Goal: Check status: Check status

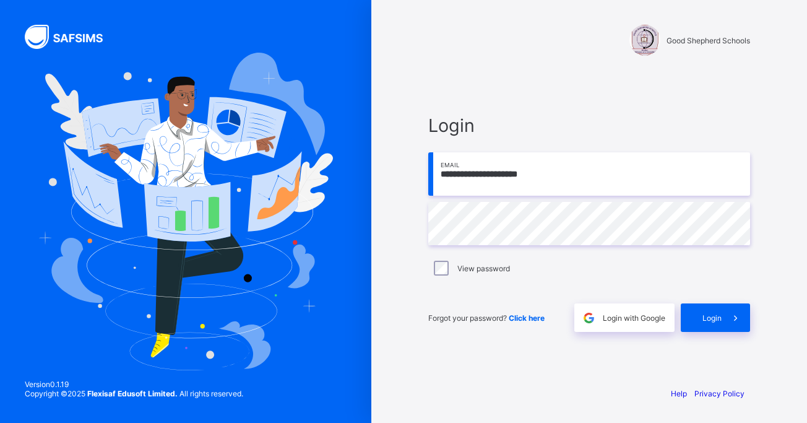
type input "**********"
click at [712, 315] on span "Login" at bounding box center [711, 317] width 19 height 9
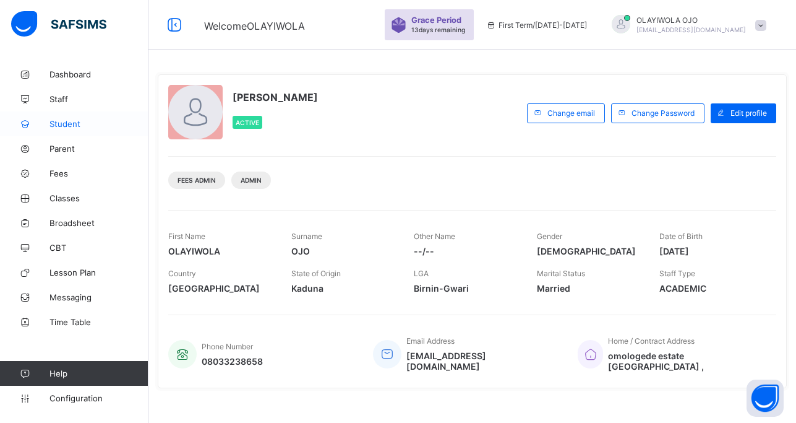
click at [63, 123] on span "Student" at bounding box center [99, 124] width 99 height 10
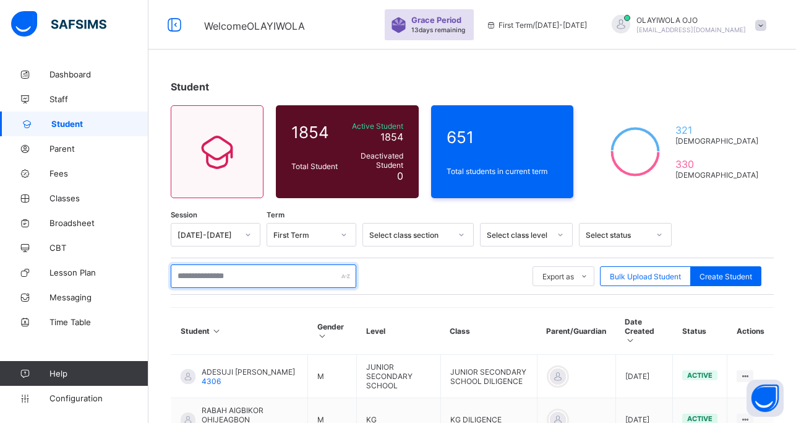
click at [201, 277] on input "text" at bounding box center [264, 276] width 186 height 24
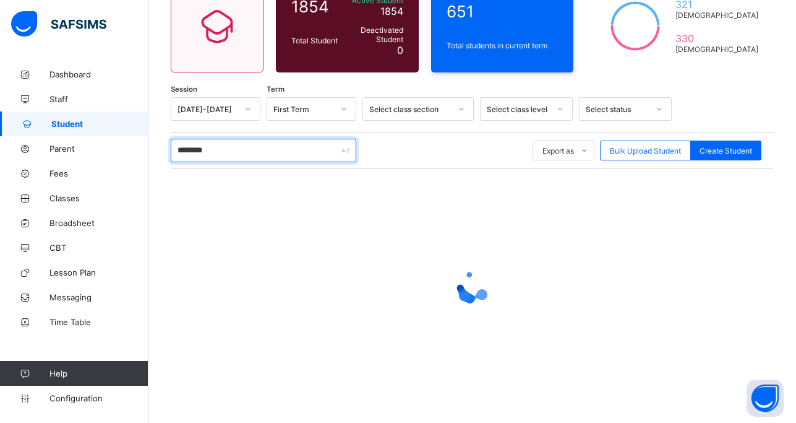
scroll to position [126, 0]
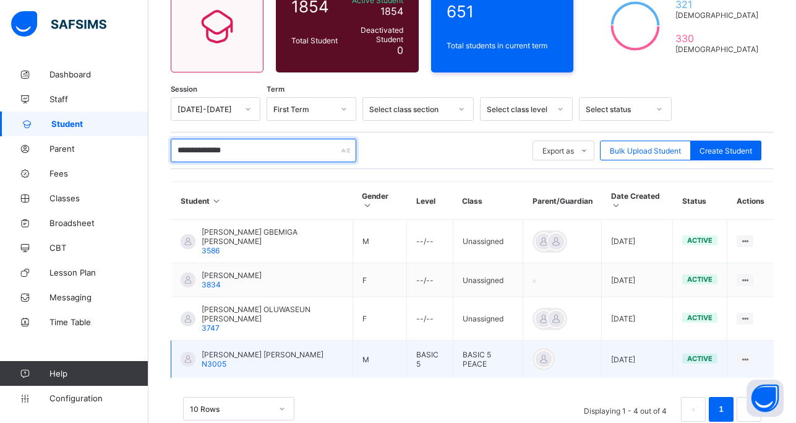
type input "**********"
click at [220, 356] on span "[PERSON_NAME] [PERSON_NAME]" at bounding box center [263, 354] width 122 height 9
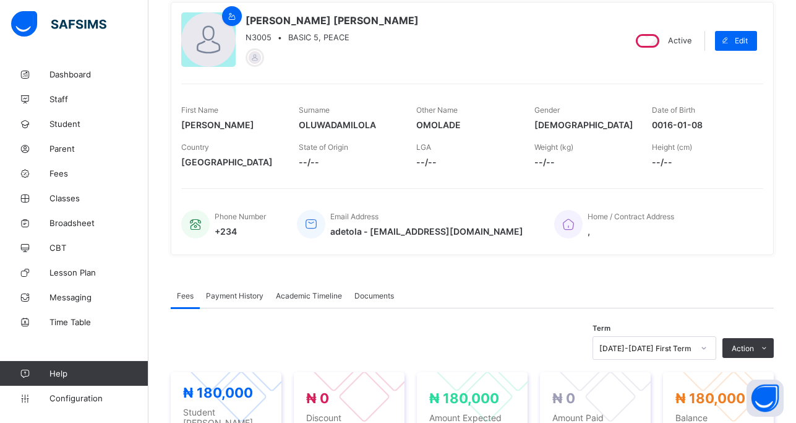
scroll to position [94, 0]
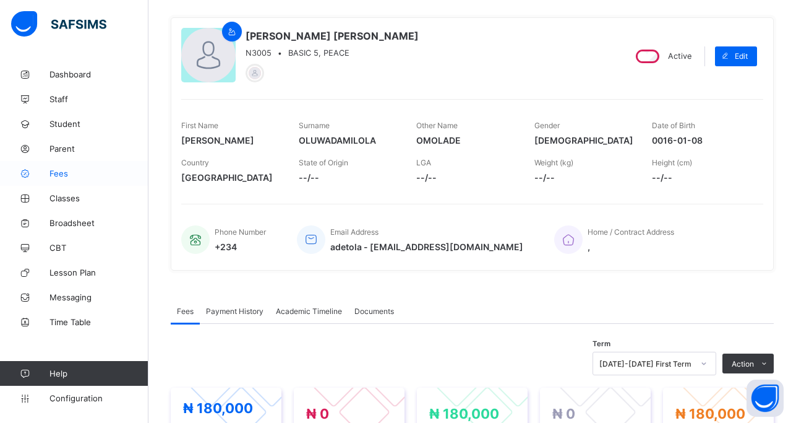
click at [54, 171] on span "Fees" at bounding box center [99, 173] width 99 height 10
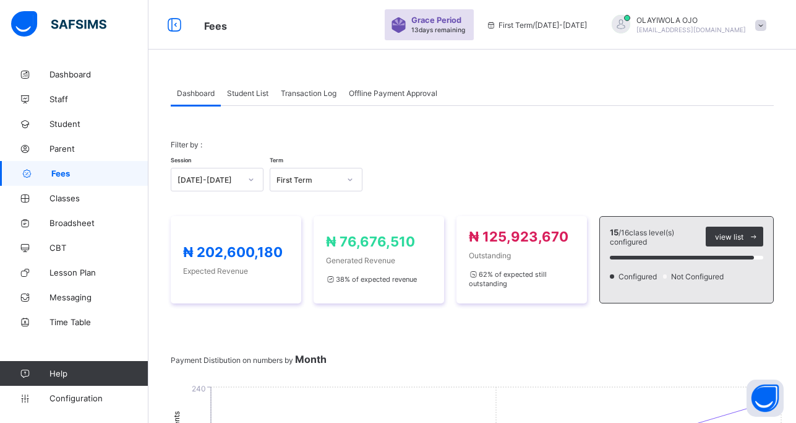
click at [308, 93] on span "Transaction Log" at bounding box center [309, 92] width 56 height 9
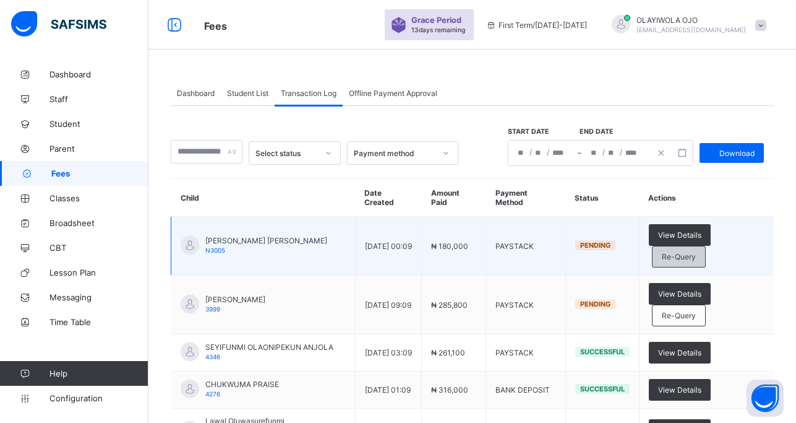
click at [696, 261] on span "Re-Query" at bounding box center [679, 256] width 34 height 9
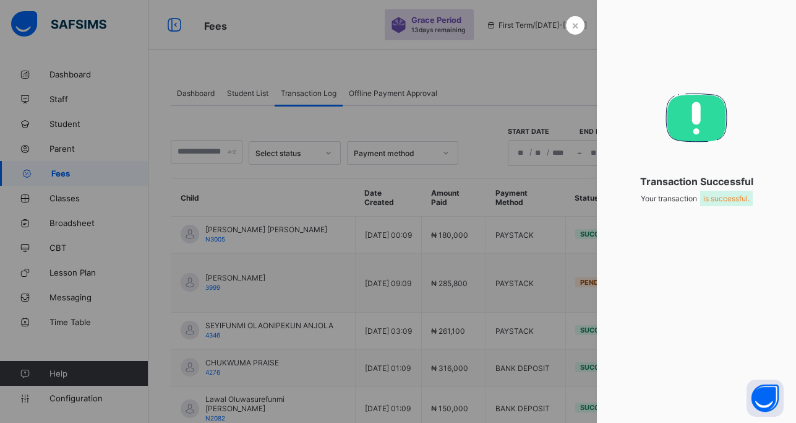
click at [691, 262] on div "× Transaction Successful Your transaction is successful." at bounding box center [696, 211] width 199 height 423
click at [573, 23] on span "×" at bounding box center [575, 25] width 7 height 13
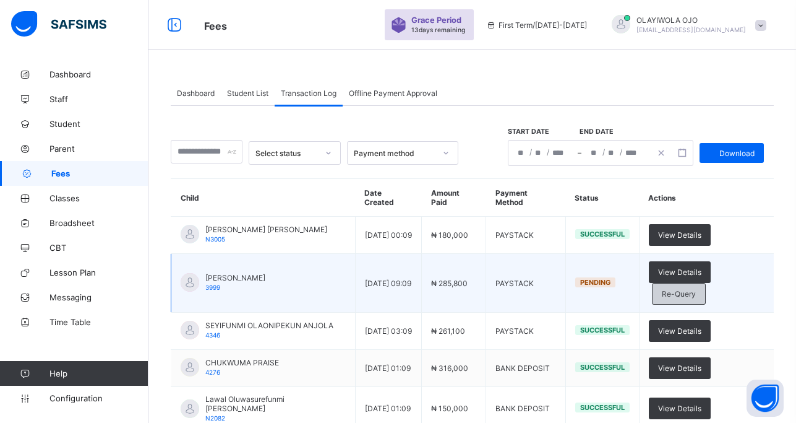
click at [691, 298] on span "Re-Query" at bounding box center [679, 293] width 34 height 9
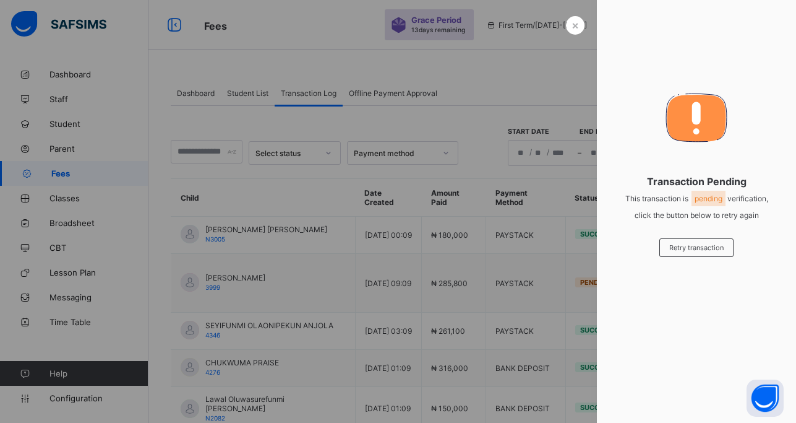
click at [691, 308] on div "× Transaction Pending This transaction is pending verification, click the butto…" at bounding box center [696, 211] width 199 height 423
click at [640, 54] on div "× Transaction Pending This transaction is pending verification, click the butto…" at bounding box center [696, 211] width 199 height 423
click at [572, 27] on span "×" at bounding box center [575, 25] width 7 height 13
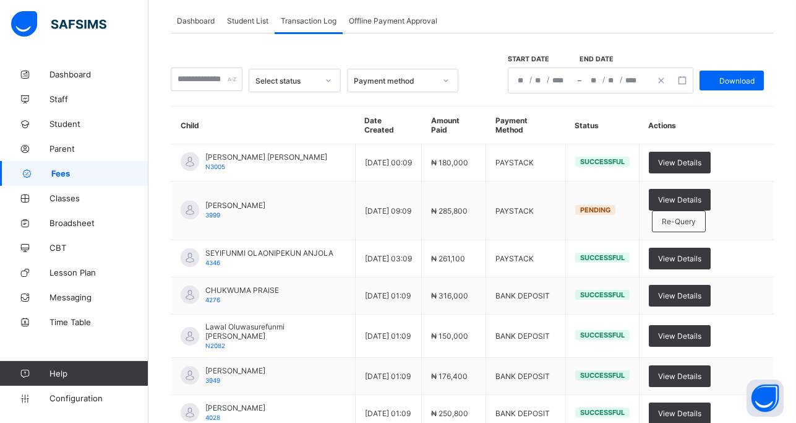
scroll to position [95, 0]
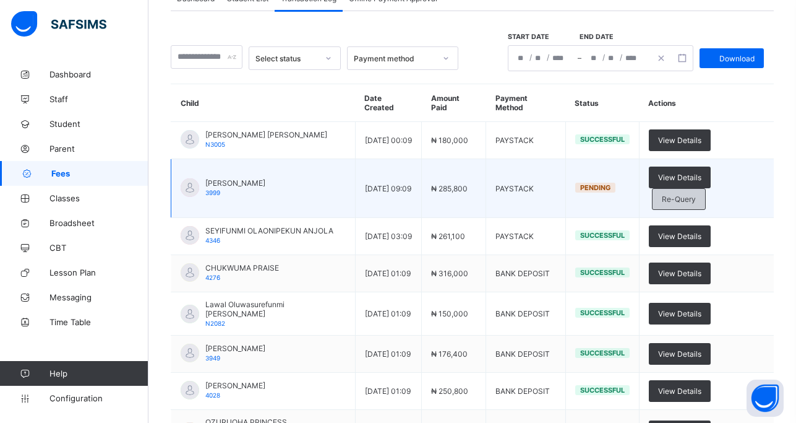
click at [696, 204] on span "Re-Query" at bounding box center [679, 198] width 34 height 9
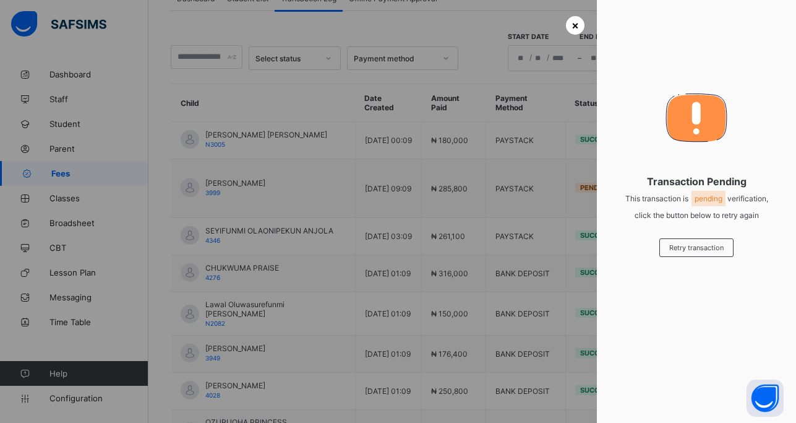
click at [572, 23] on span "×" at bounding box center [575, 25] width 7 height 13
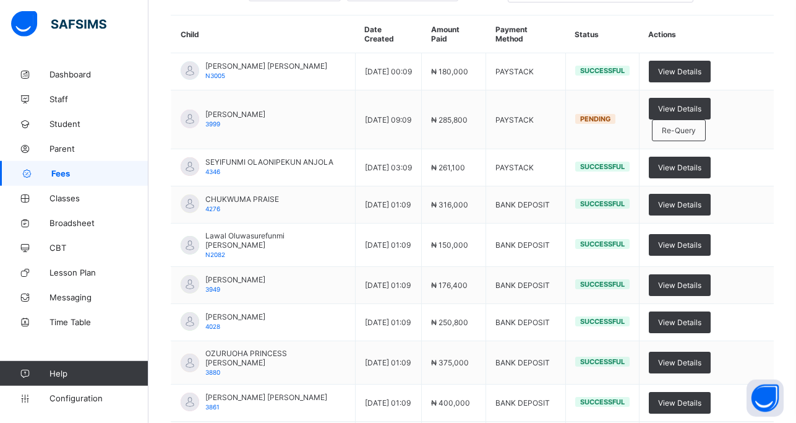
scroll to position [158, 0]
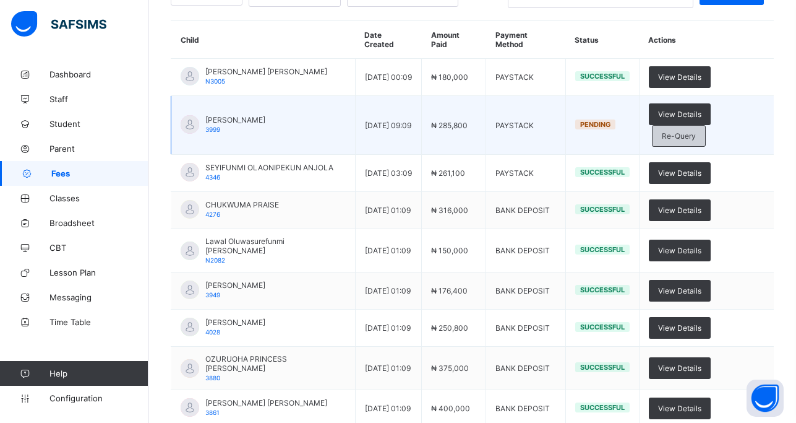
click at [692, 140] on span "Re-Query" at bounding box center [679, 135] width 34 height 9
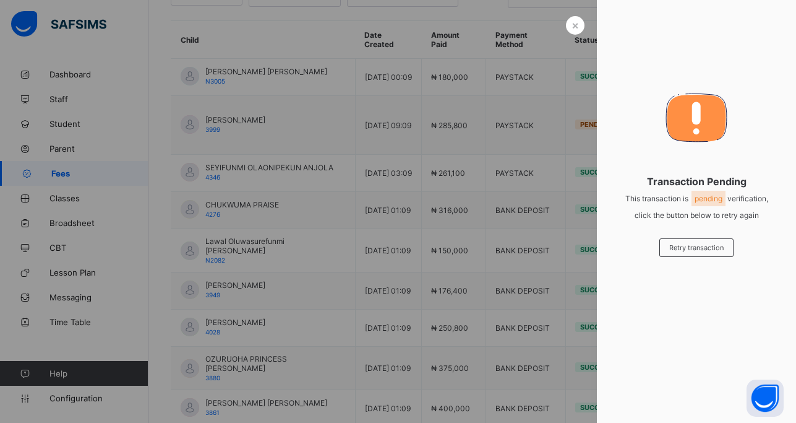
click at [641, 38] on div "× Transaction Pending This transaction is pending verification, click the butto…" at bounding box center [696, 211] width 199 height 423
click at [572, 24] on span "×" at bounding box center [575, 25] width 7 height 13
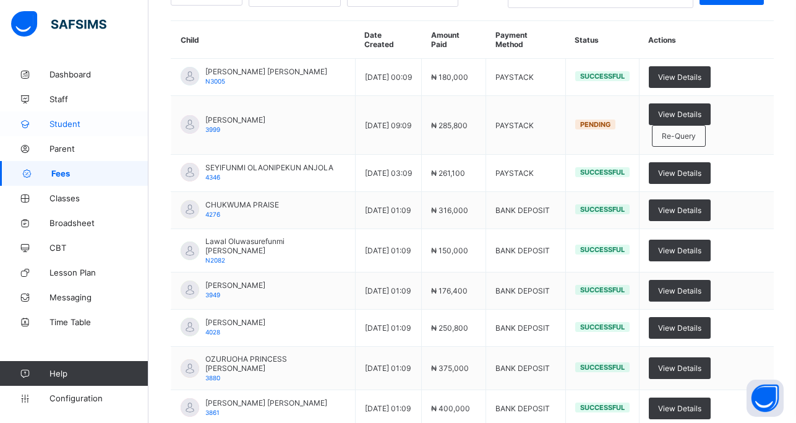
click at [66, 119] on span "Student" at bounding box center [99, 124] width 99 height 10
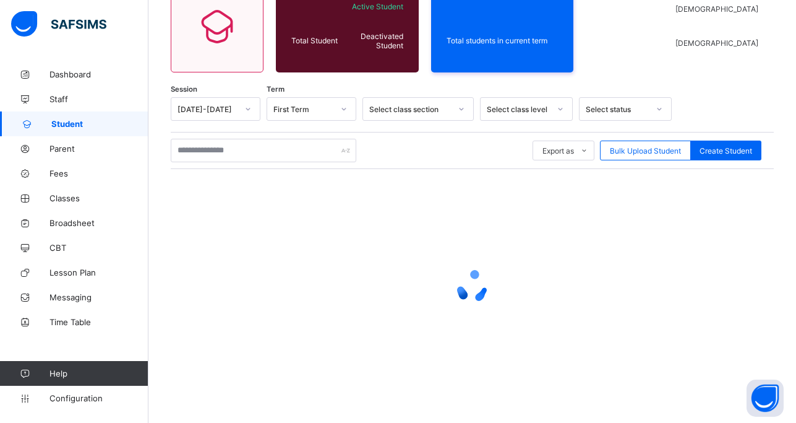
scroll to position [126, 0]
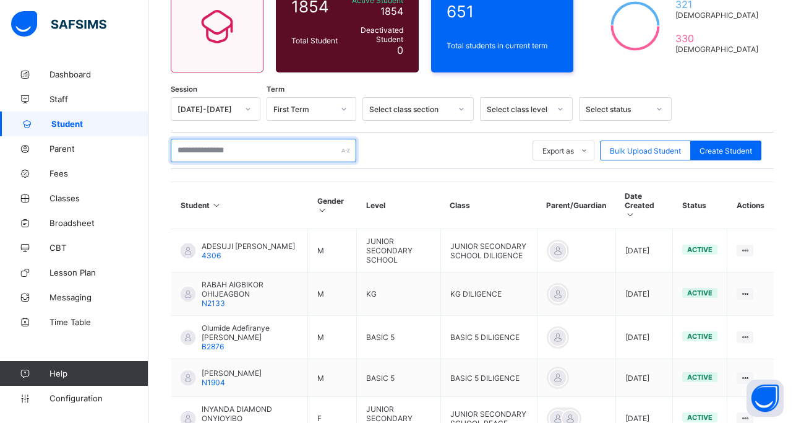
click at [203, 149] on input "text" at bounding box center [264, 151] width 186 height 24
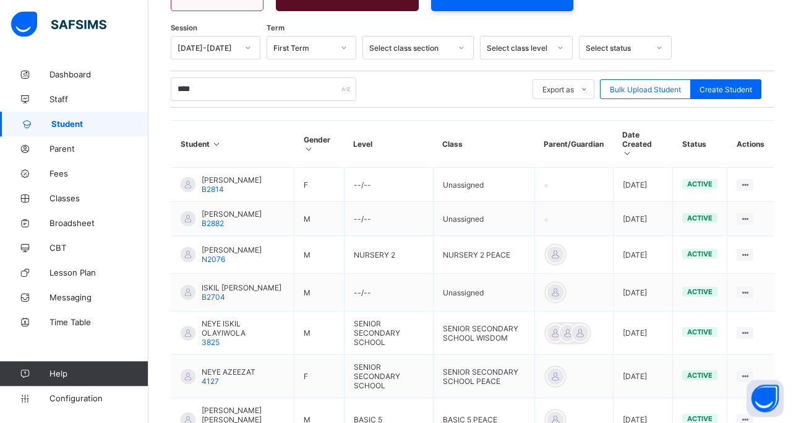
scroll to position [189, 0]
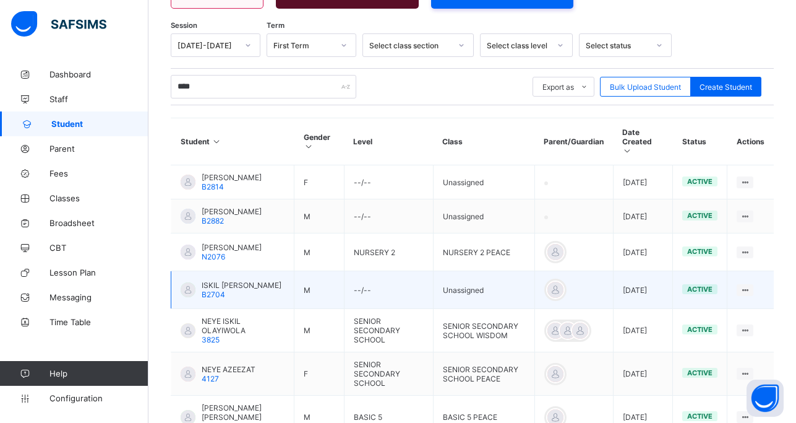
type input "****"
click at [212, 290] on span "ISKIL [PERSON_NAME]" at bounding box center [242, 284] width 80 height 9
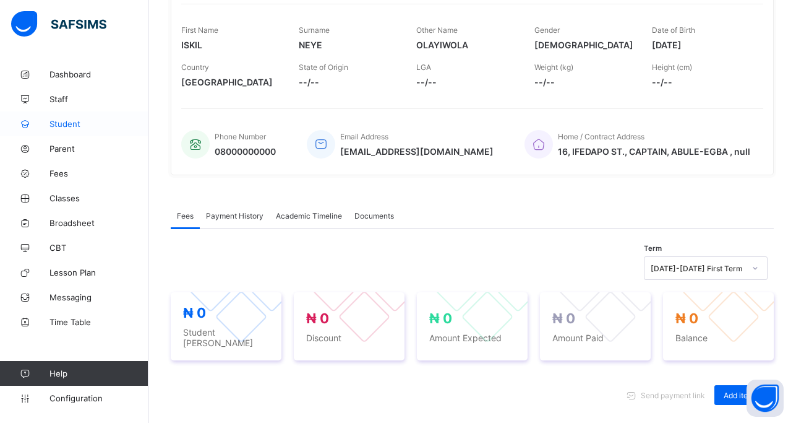
click at [69, 125] on span "Student" at bounding box center [99, 124] width 99 height 10
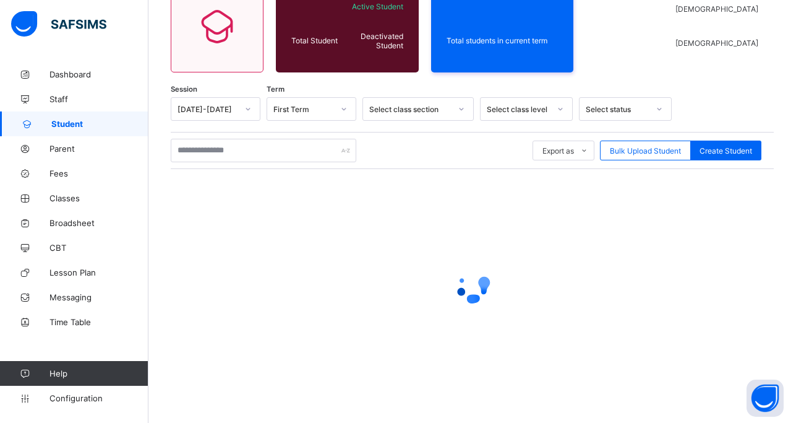
scroll to position [126, 0]
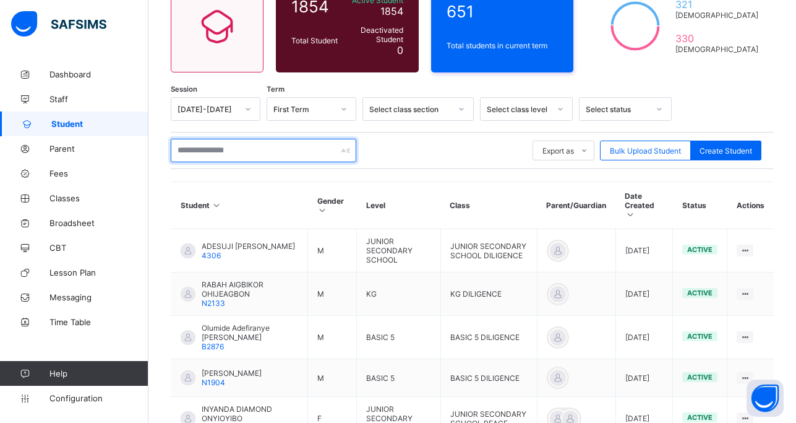
click at [204, 153] on input "text" at bounding box center [264, 151] width 186 height 24
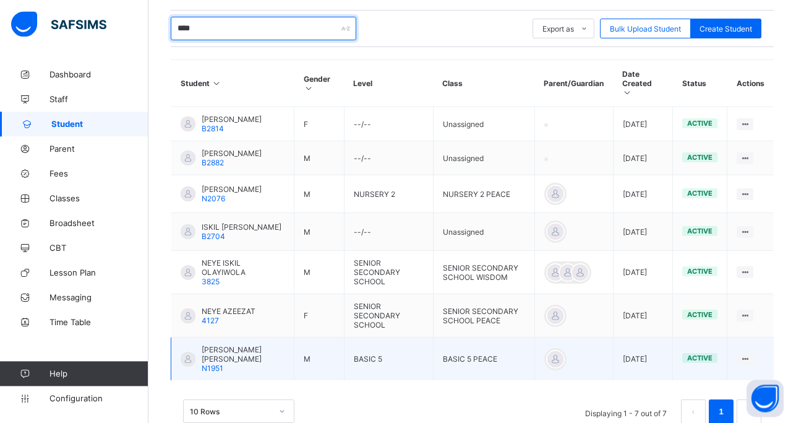
scroll to position [252, 0]
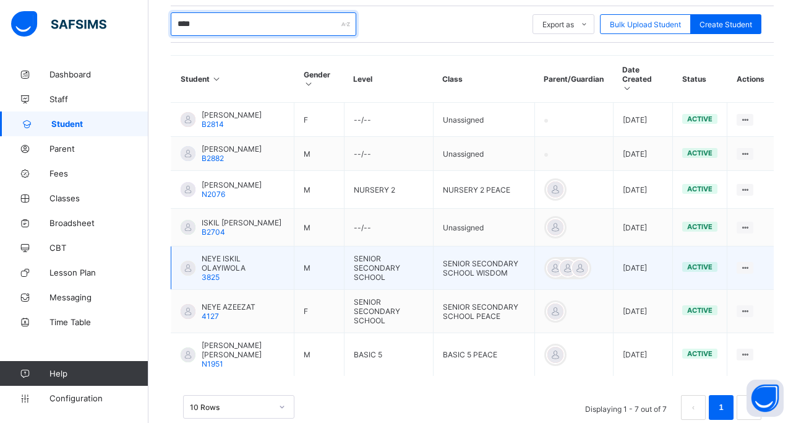
type input "****"
click at [215, 270] on span "NEYE ISKIL OLAYIWOLA" at bounding box center [243, 263] width 83 height 19
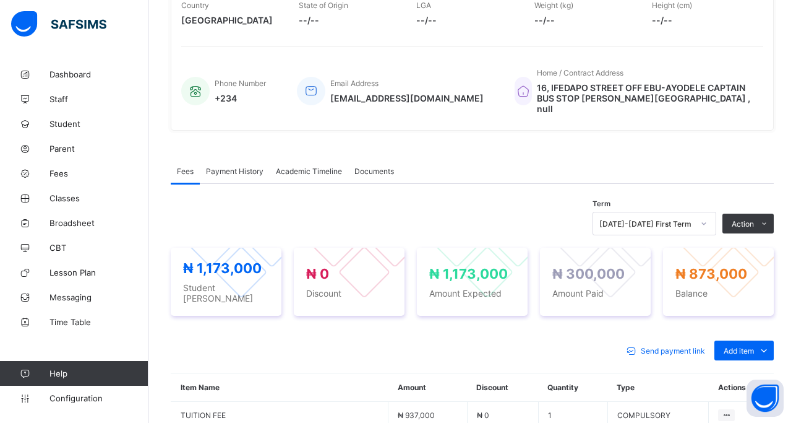
scroll to position [418, 0]
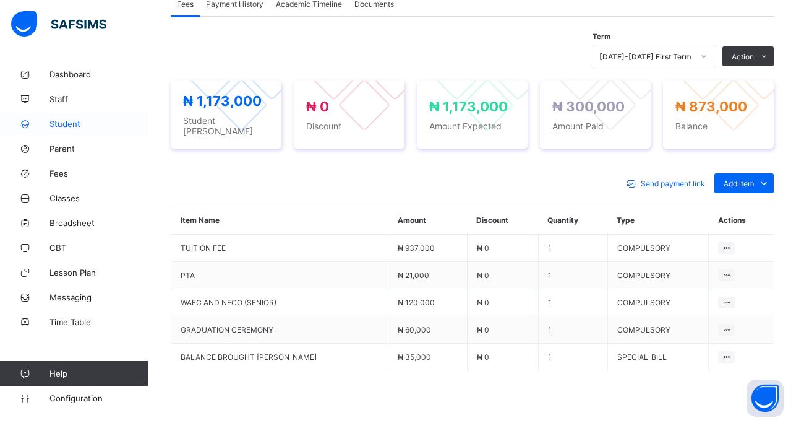
click at [74, 121] on span "Student" at bounding box center [99, 124] width 99 height 10
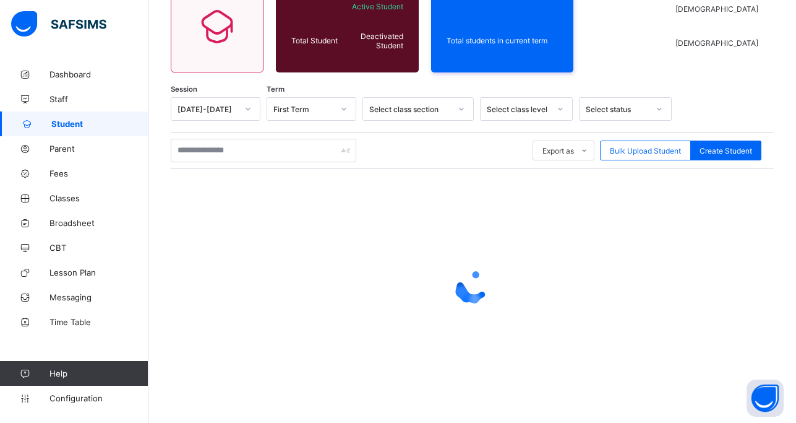
scroll to position [126, 0]
click at [74, 121] on span "Student" at bounding box center [99, 124] width 97 height 10
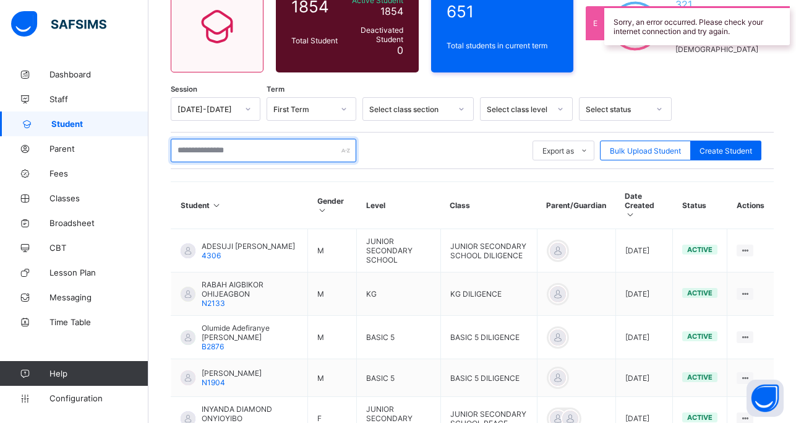
click at [213, 147] on input "text" at bounding box center [264, 151] width 186 height 24
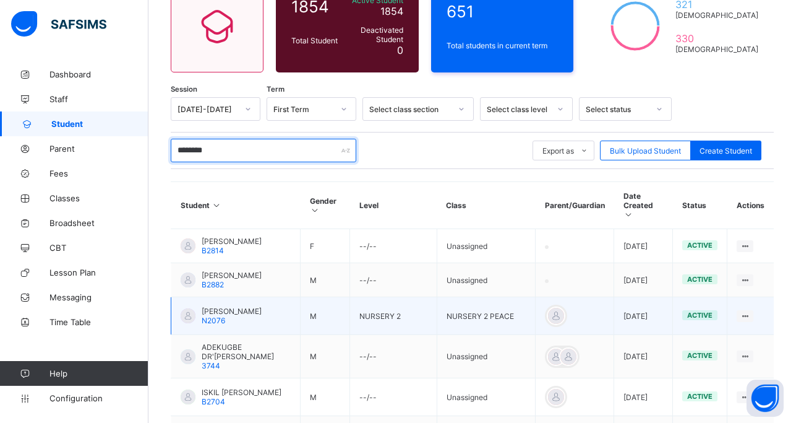
type input "********"
click at [210, 306] on span "[PERSON_NAME]" at bounding box center [232, 310] width 60 height 9
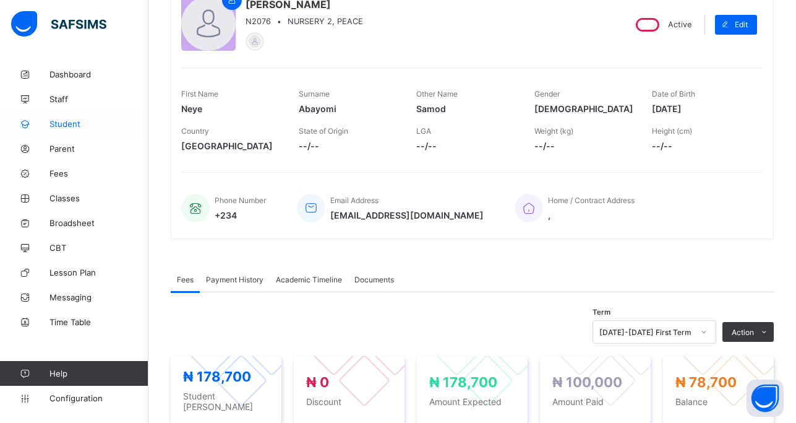
click at [72, 119] on span "Student" at bounding box center [99, 124] width 99 height 10
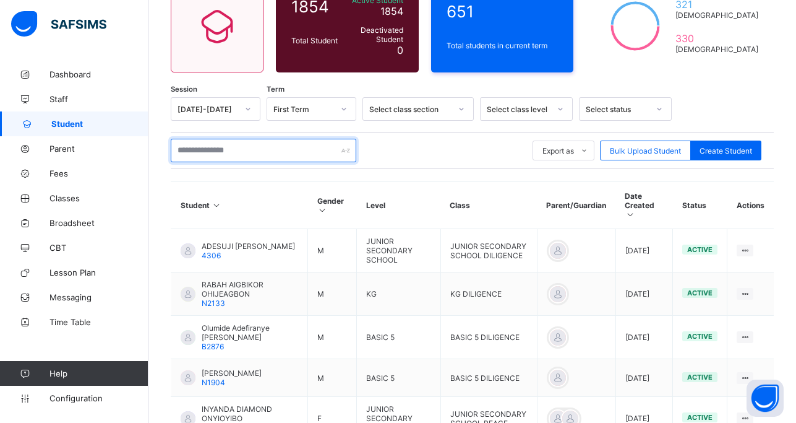
click at [217, 149] on input "text" at bounding box center [264, 151] width 186 height 24
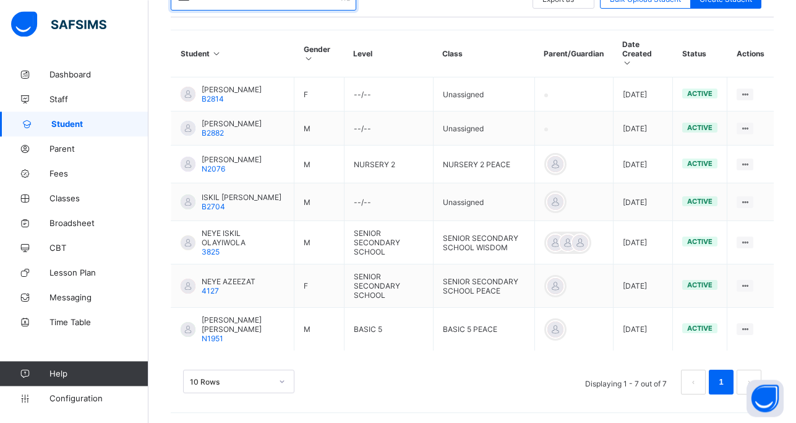
scroll to position [283, 0]
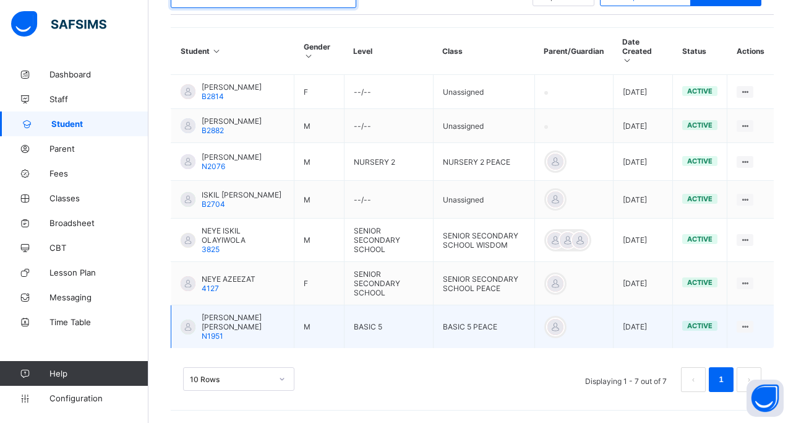
type input "****"
click at [217, 322] on span "[PERSON_NAME] [PERSON_NAME]" at bounding box center [243, 322] width 83 height 19
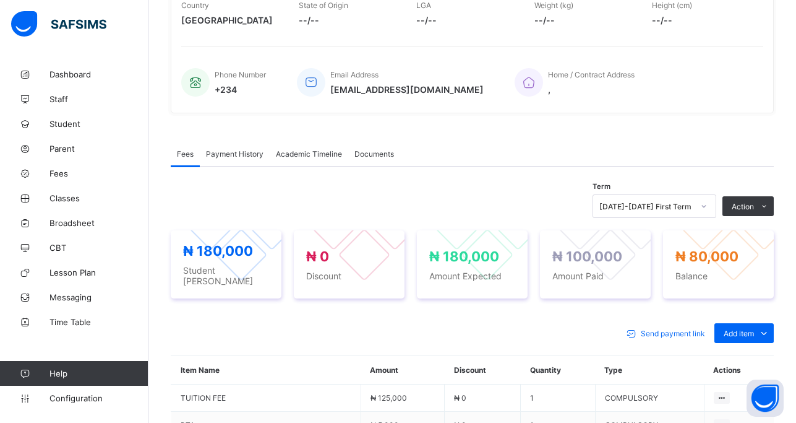
scroll to position [412, 0]
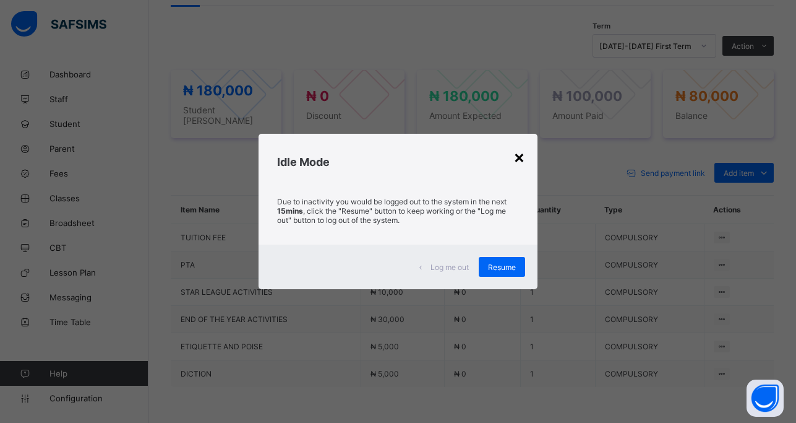
click at [518, 157] on div "×" at bounding box center [520, 156] width 12 height 21
click at [522, 155] on div "×" at bounding box center [520, 156] width 12 height 21
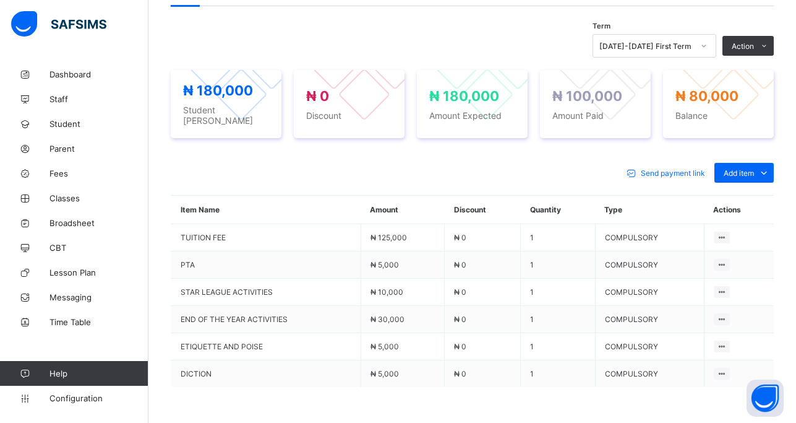
click at [295, 154] on div "Send payment link Add item Optional items Special bill Item Name Amount Discoun…" at bounding box center [472, 312] width 603 height 324
click at [54, 175] on span "Fees" at bounding box center [99, 173] width 99 height 10
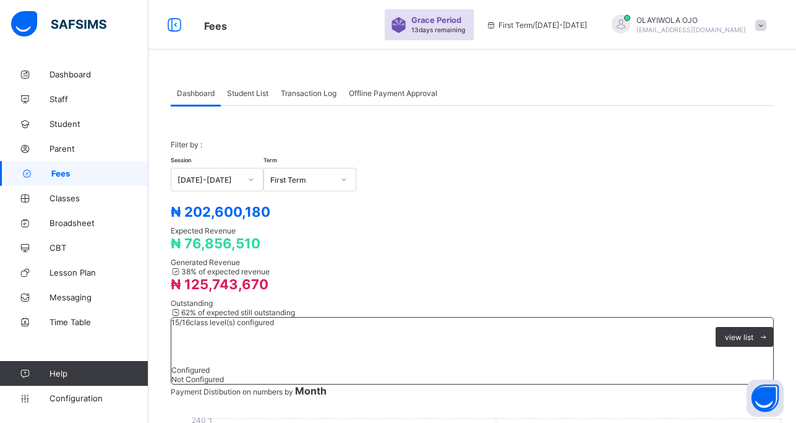
click at [305, 93] on span "Transaction Log" at bounding box center [309, 92] width 56 height 9
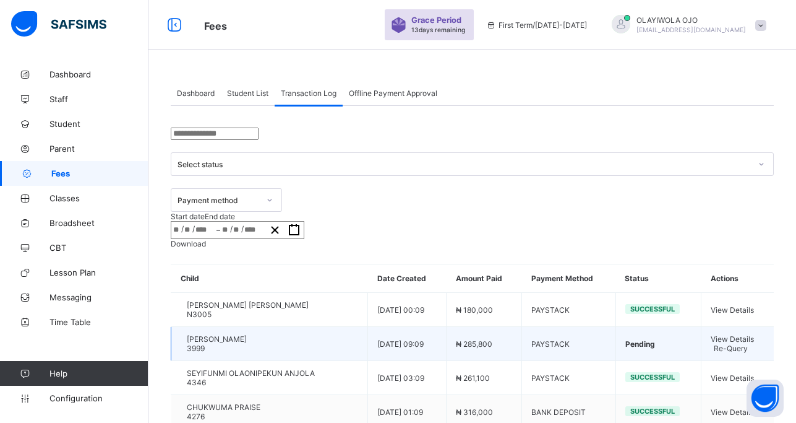
click at [714, 343] on span "Re-Query" at bounding box center [731, 347] width 34 height 9
